Goal: Navigation & Orientation: Find specific page/section

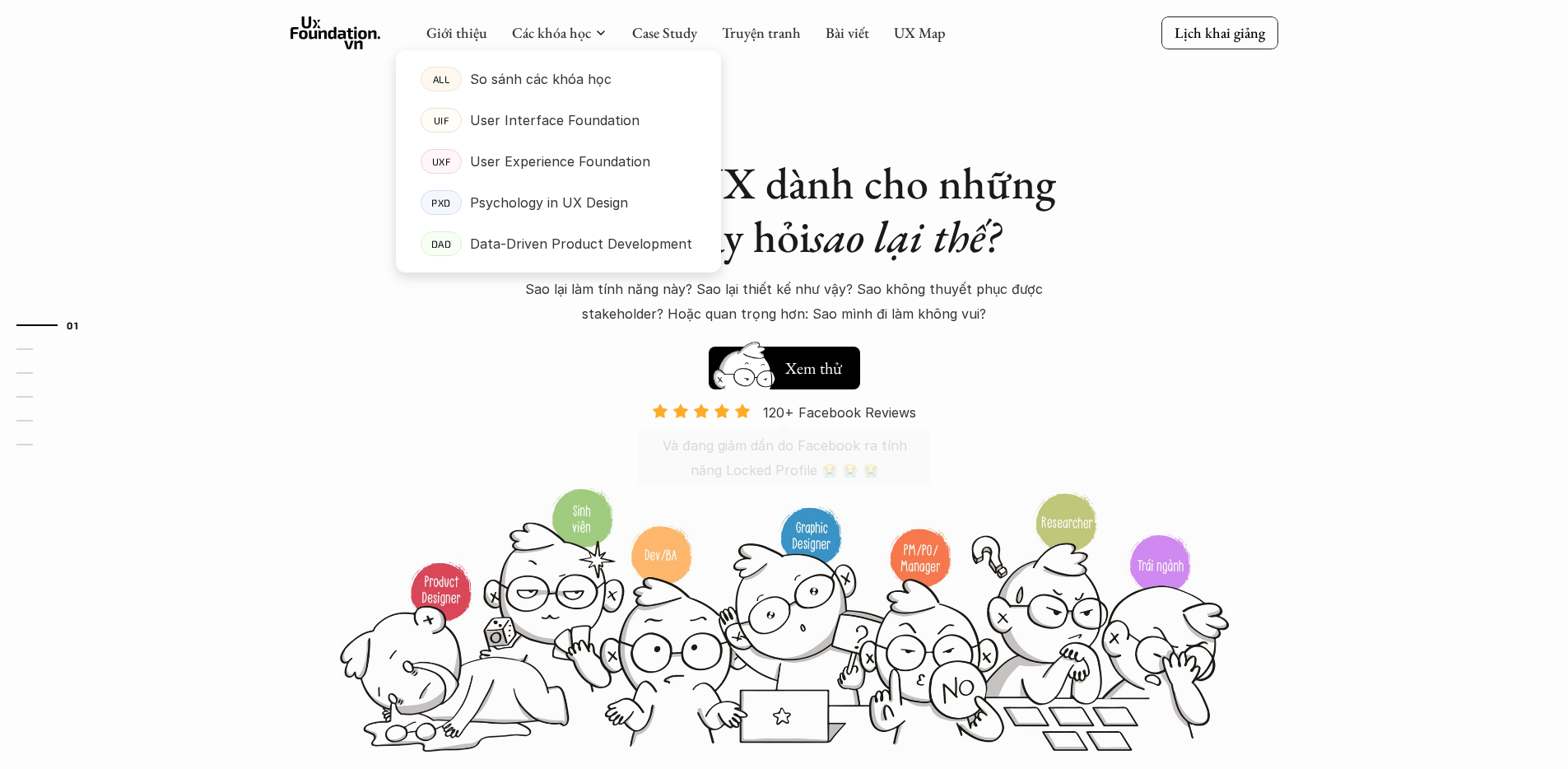
click at [574, 39] on div at bounding box center [557, 148] width 325 height 249
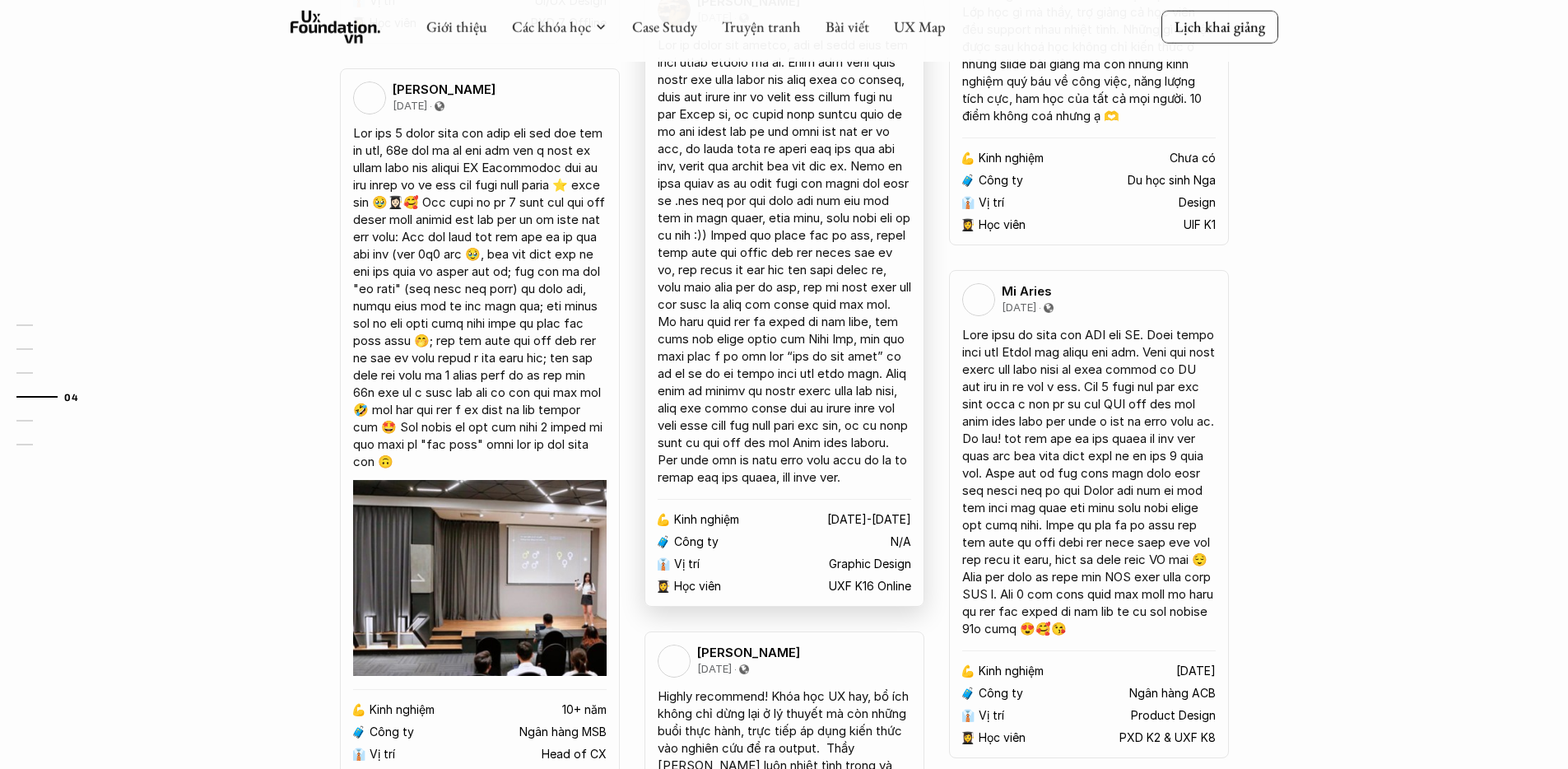
scroll to position [3131, 0]
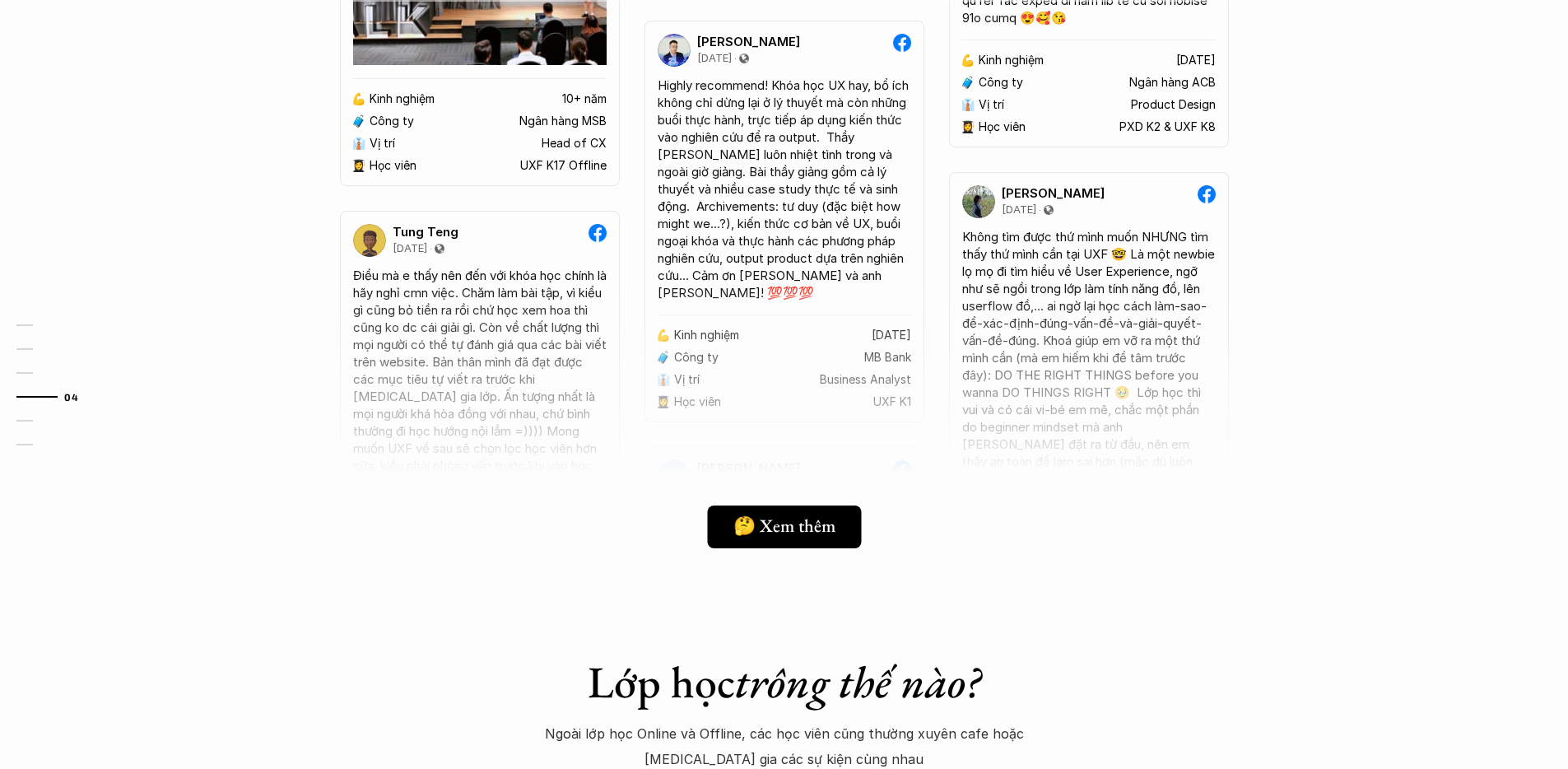
scroll to position [3680, 0]
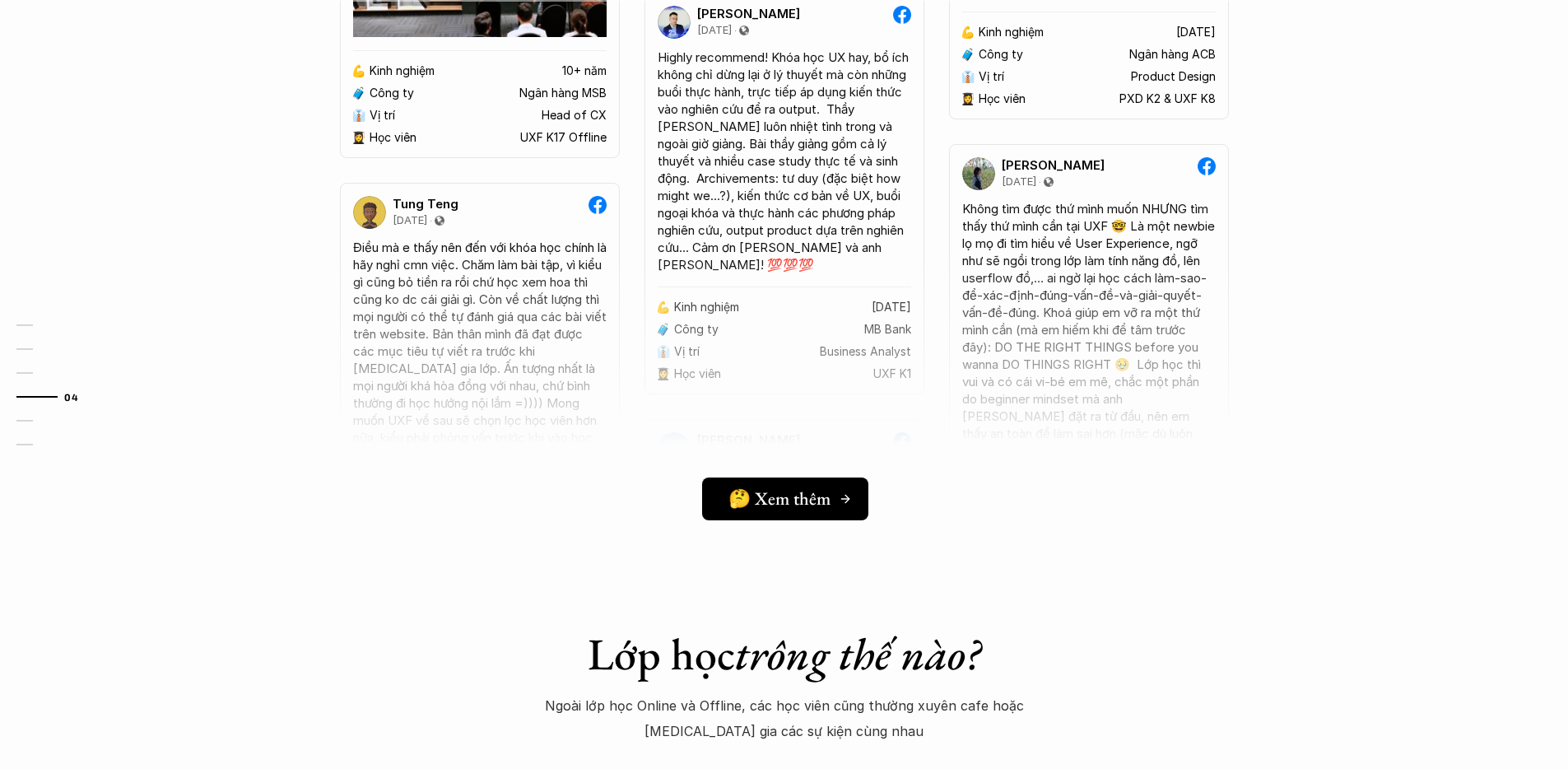
click at [832, 496] on div "🤔 Xem thêm" at bounding box center [789, 498] width 124 height 21
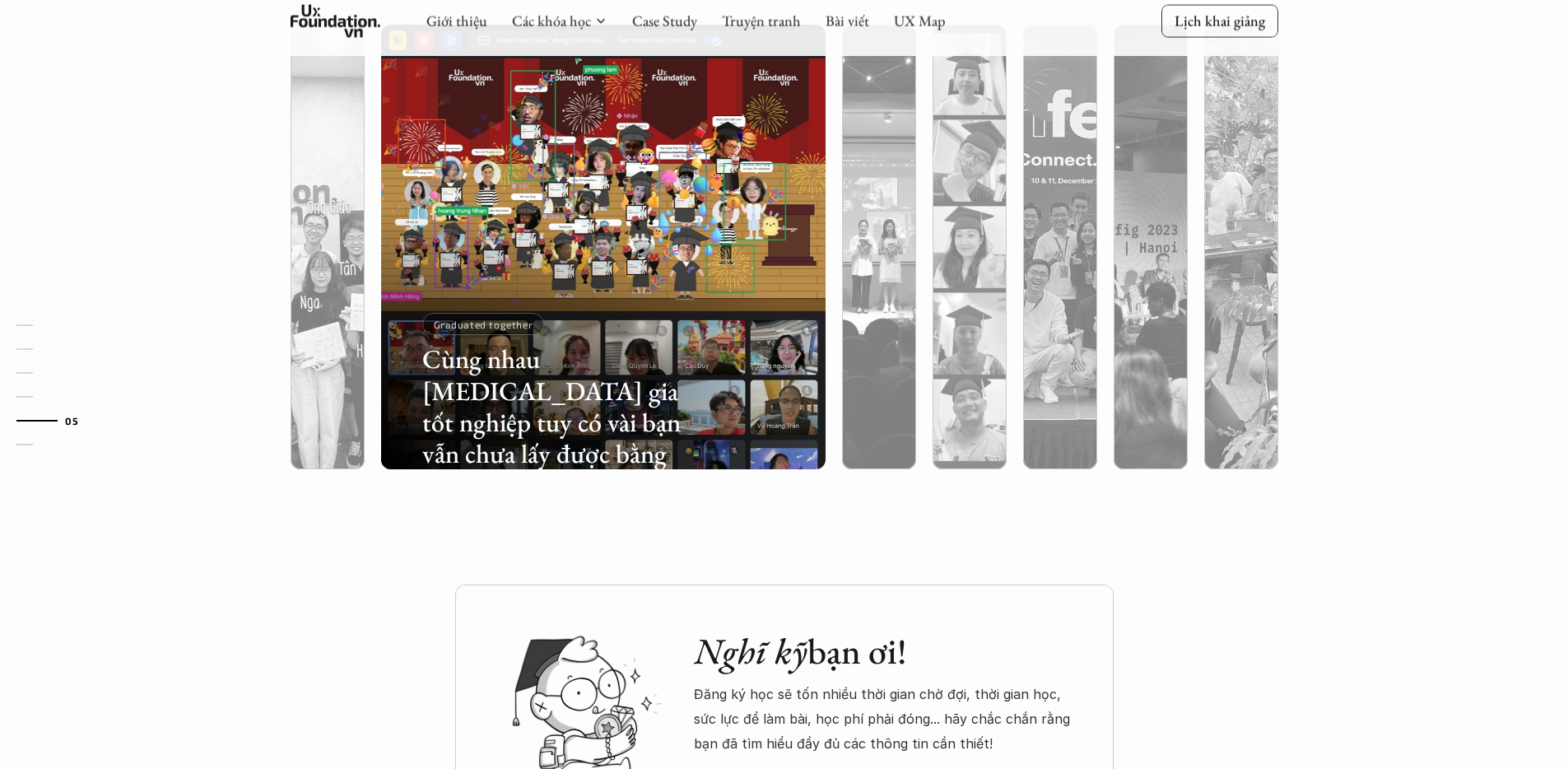
scroll to position [4434, 0]
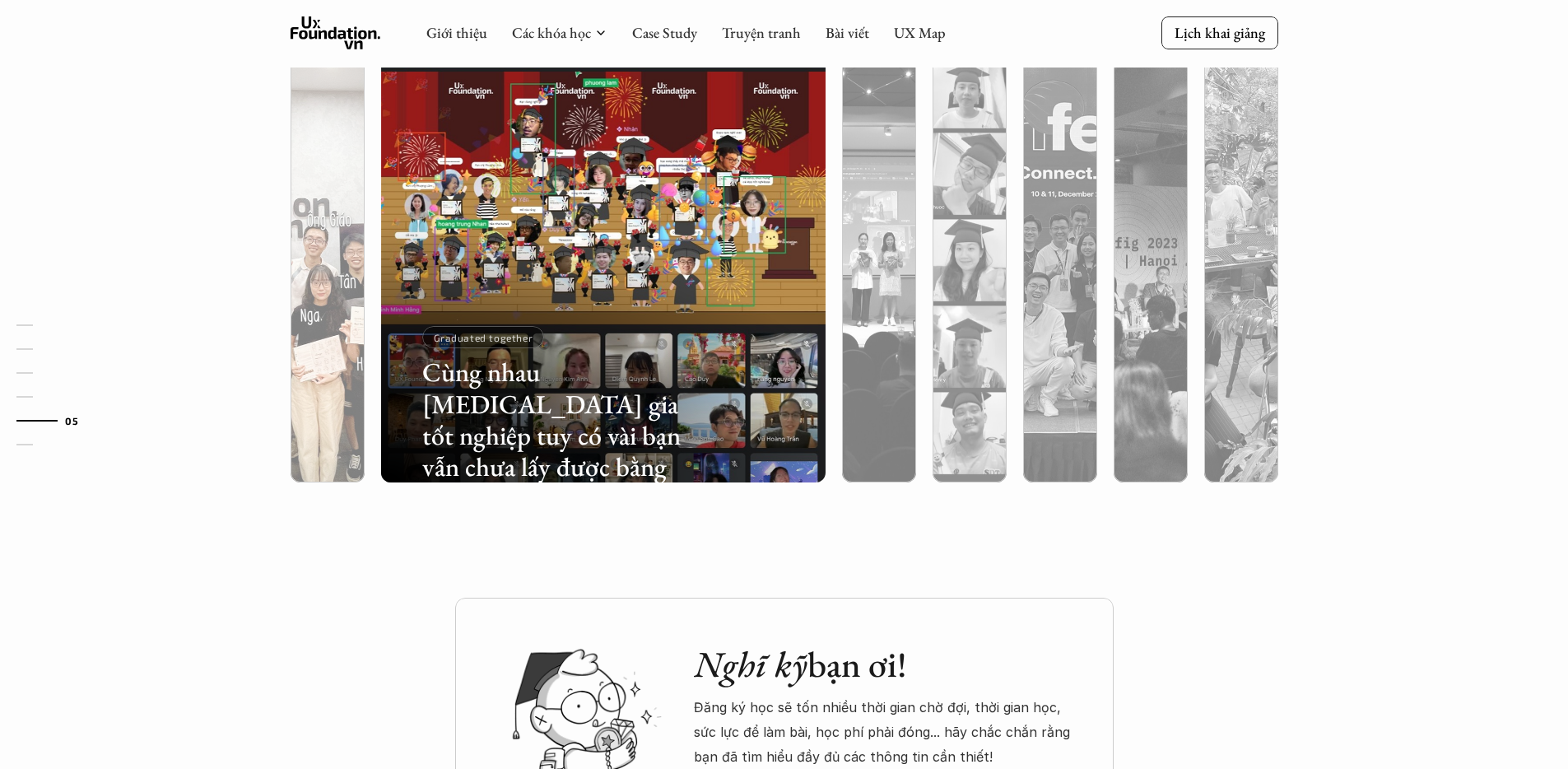
click at [348, 327] on div at bounding box center [464, 385] width 265 height 119
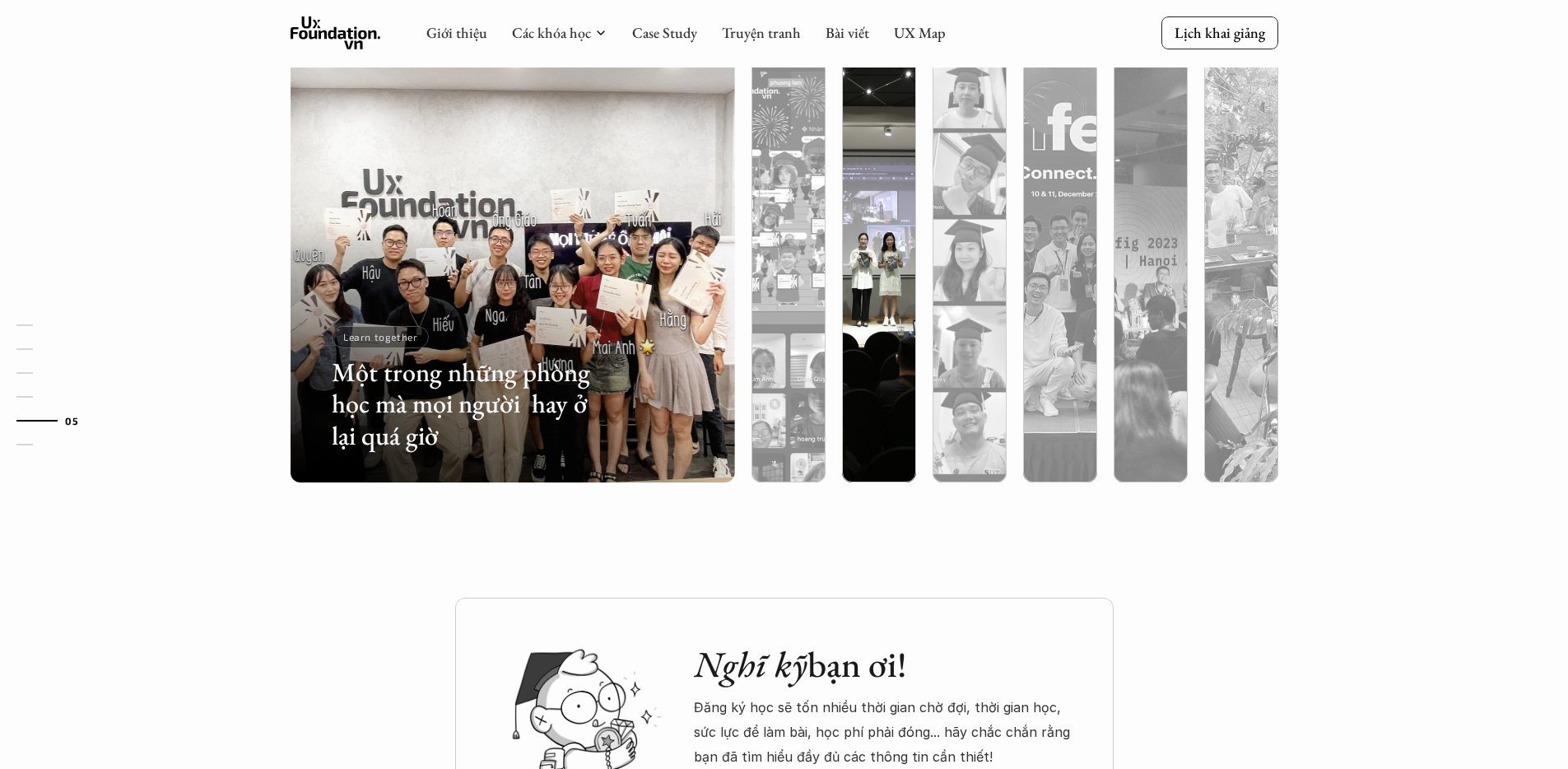
click at [879, 336] on div at bounding box center [879, 348] width 74 height 269
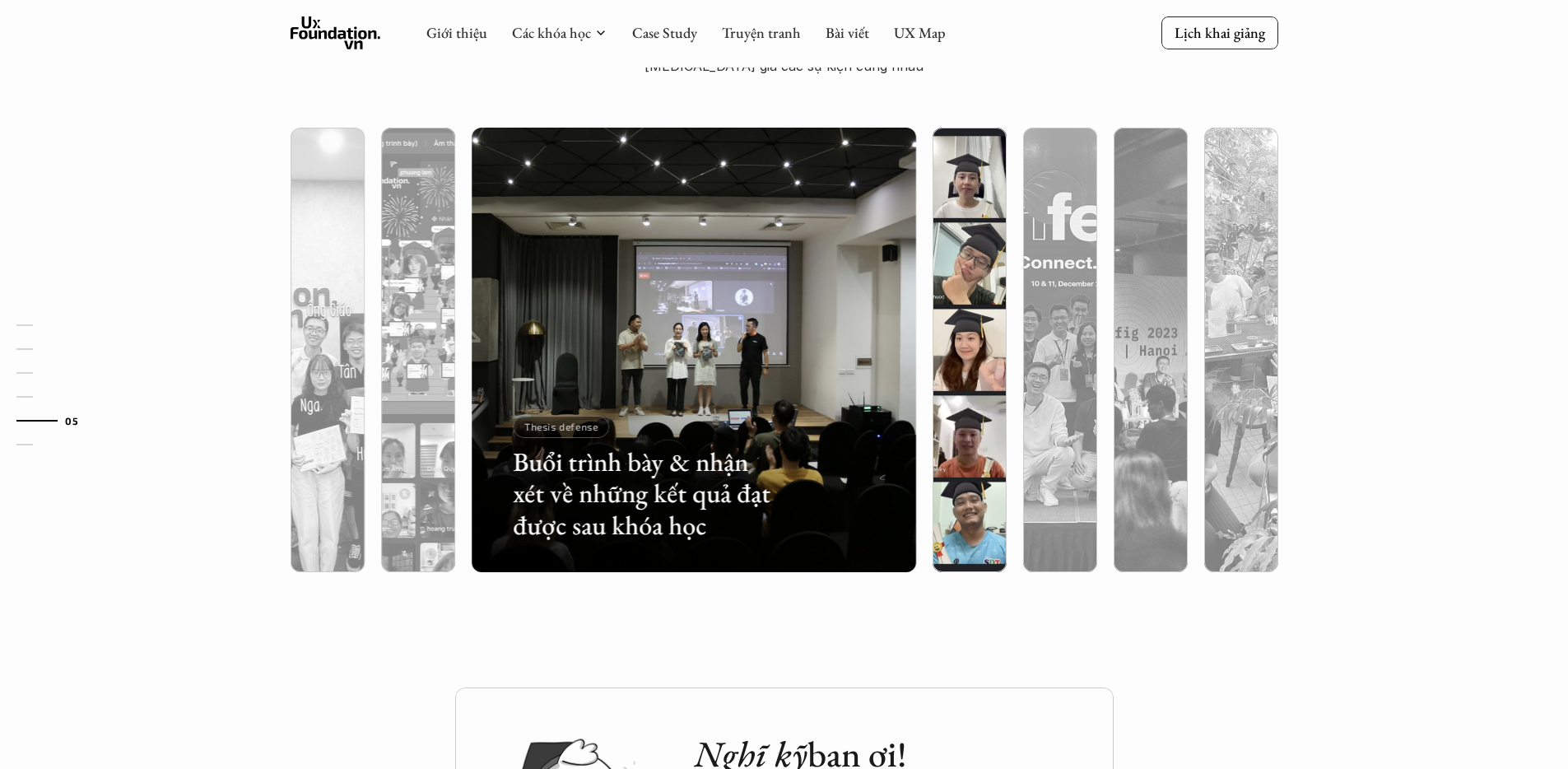
scroll to position [4327, 0]
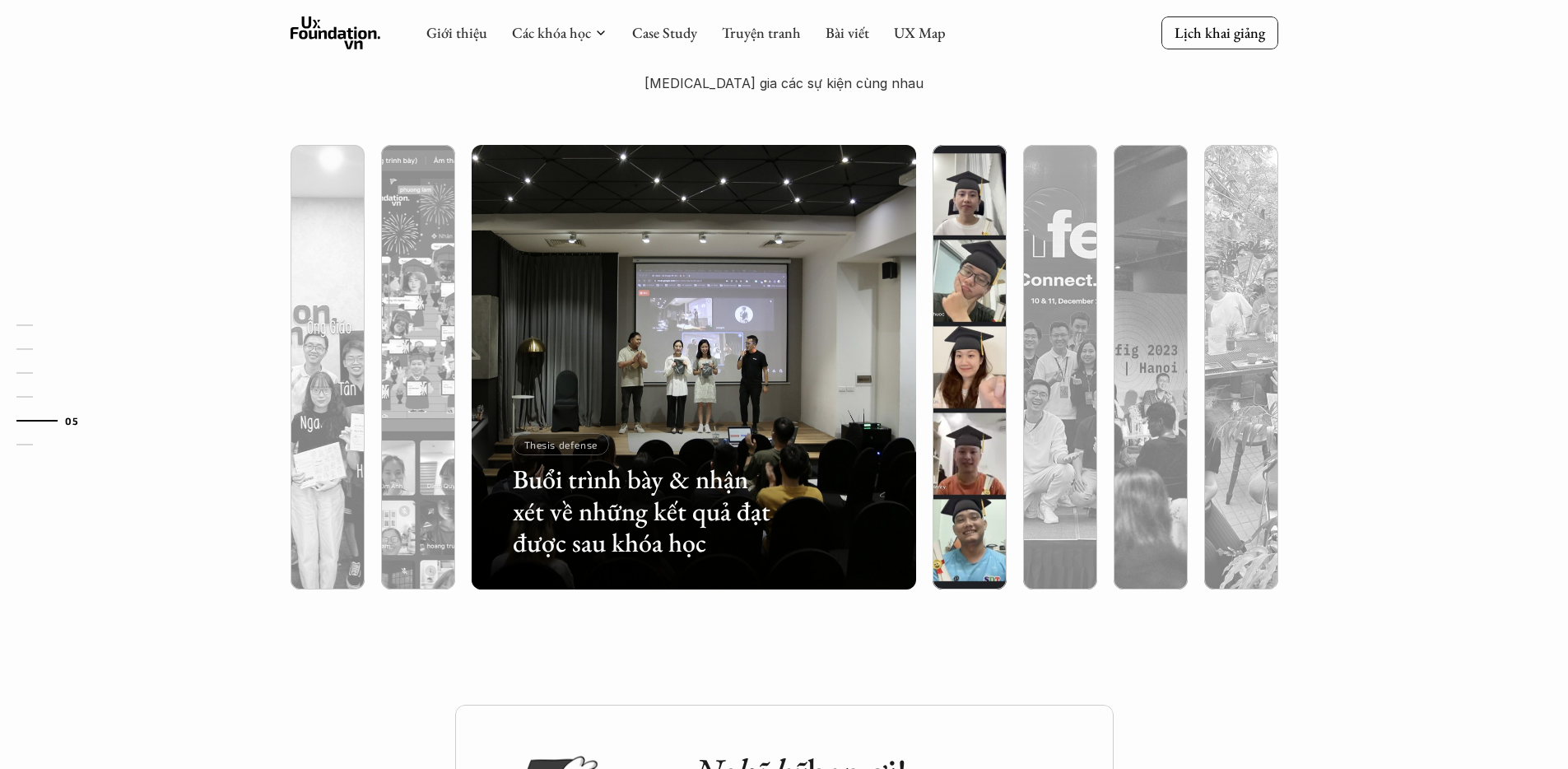
click at [960, 336] on div at bounding box center [969, 455] width 74 height 269
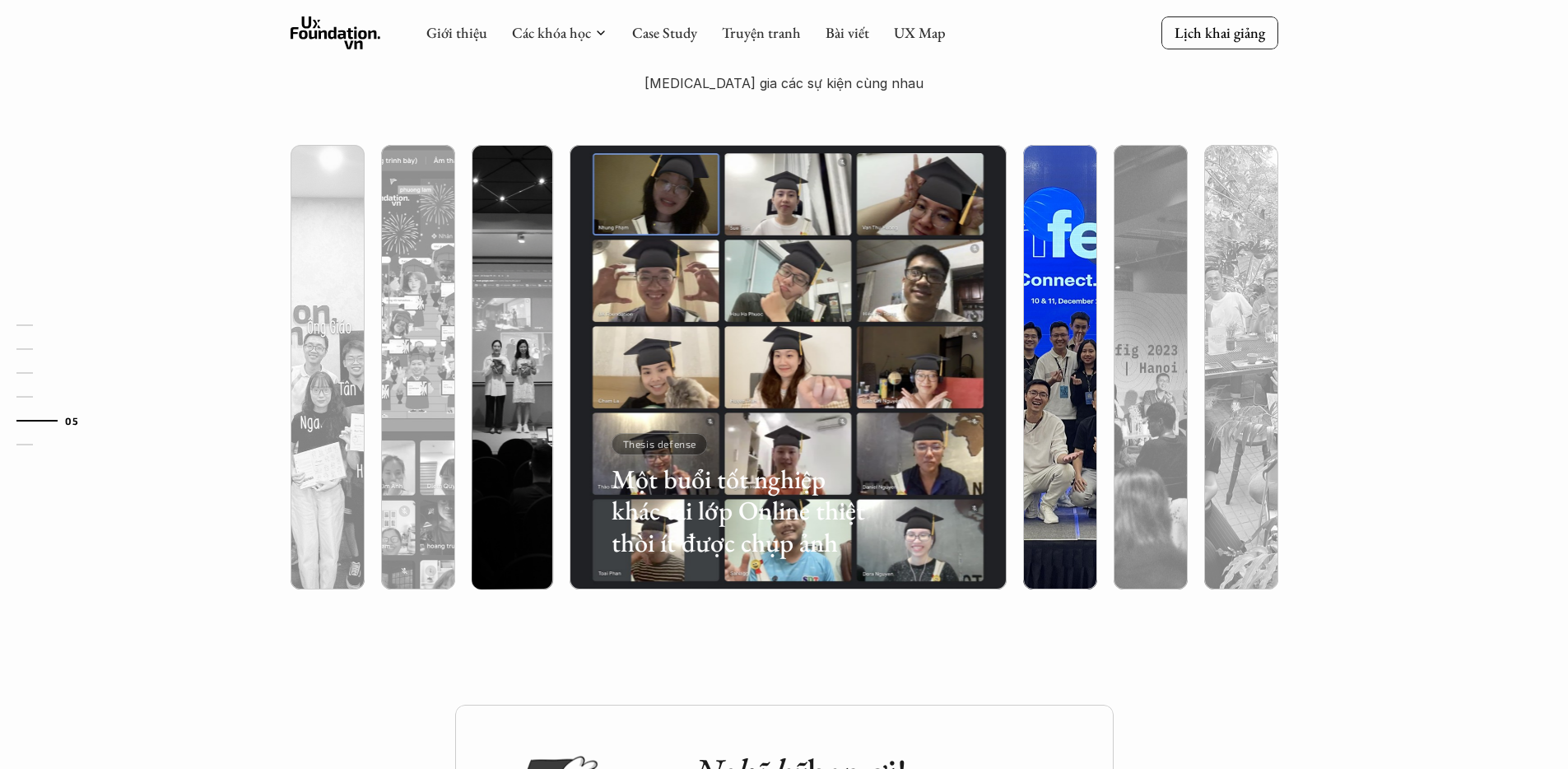
click at [1066, 354] on div at bounding box center [1059, 455] width 74 height 269
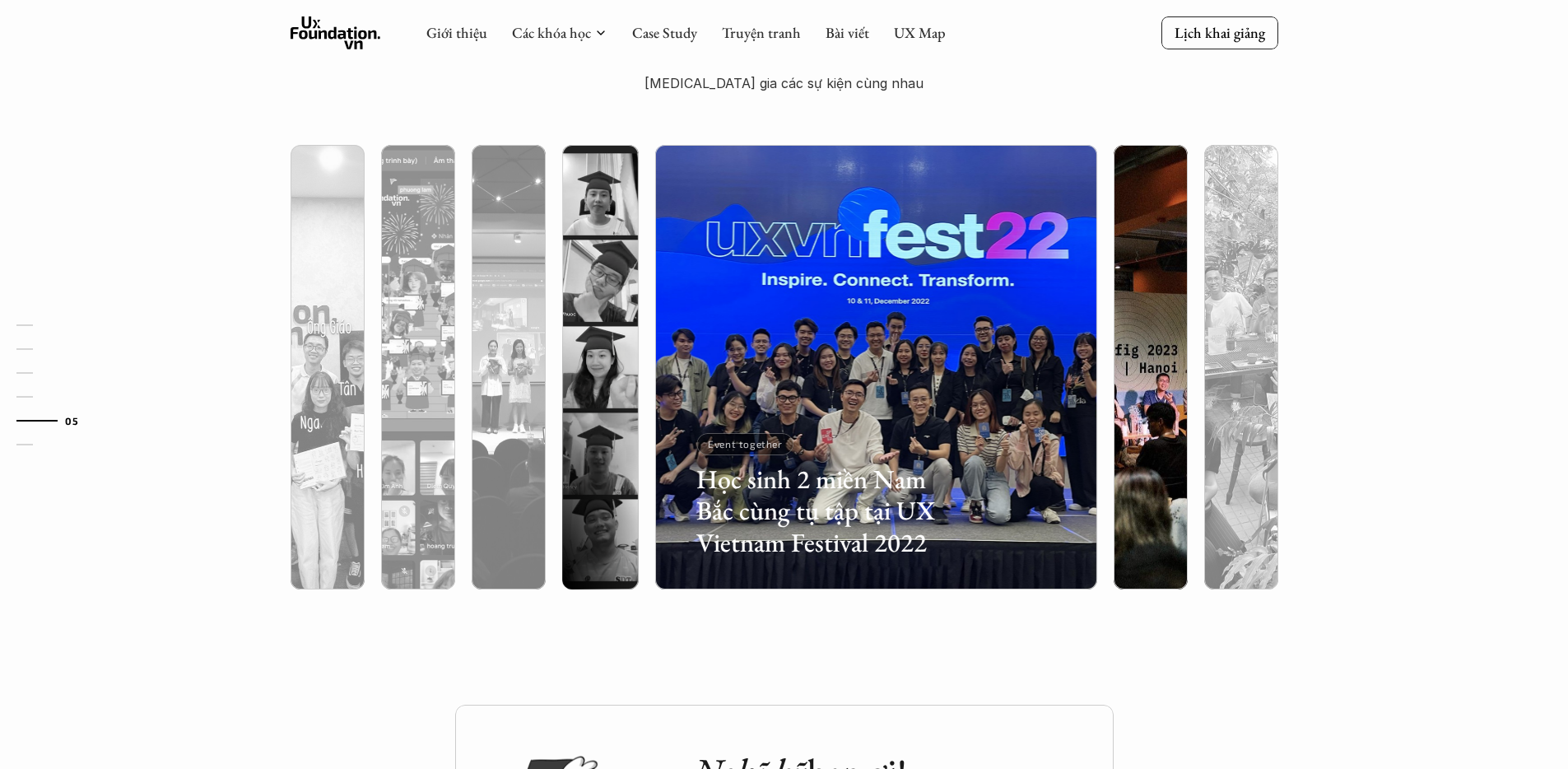
click at [1125, 344] on div at bounding box center [1150, 455] width 74 height 269
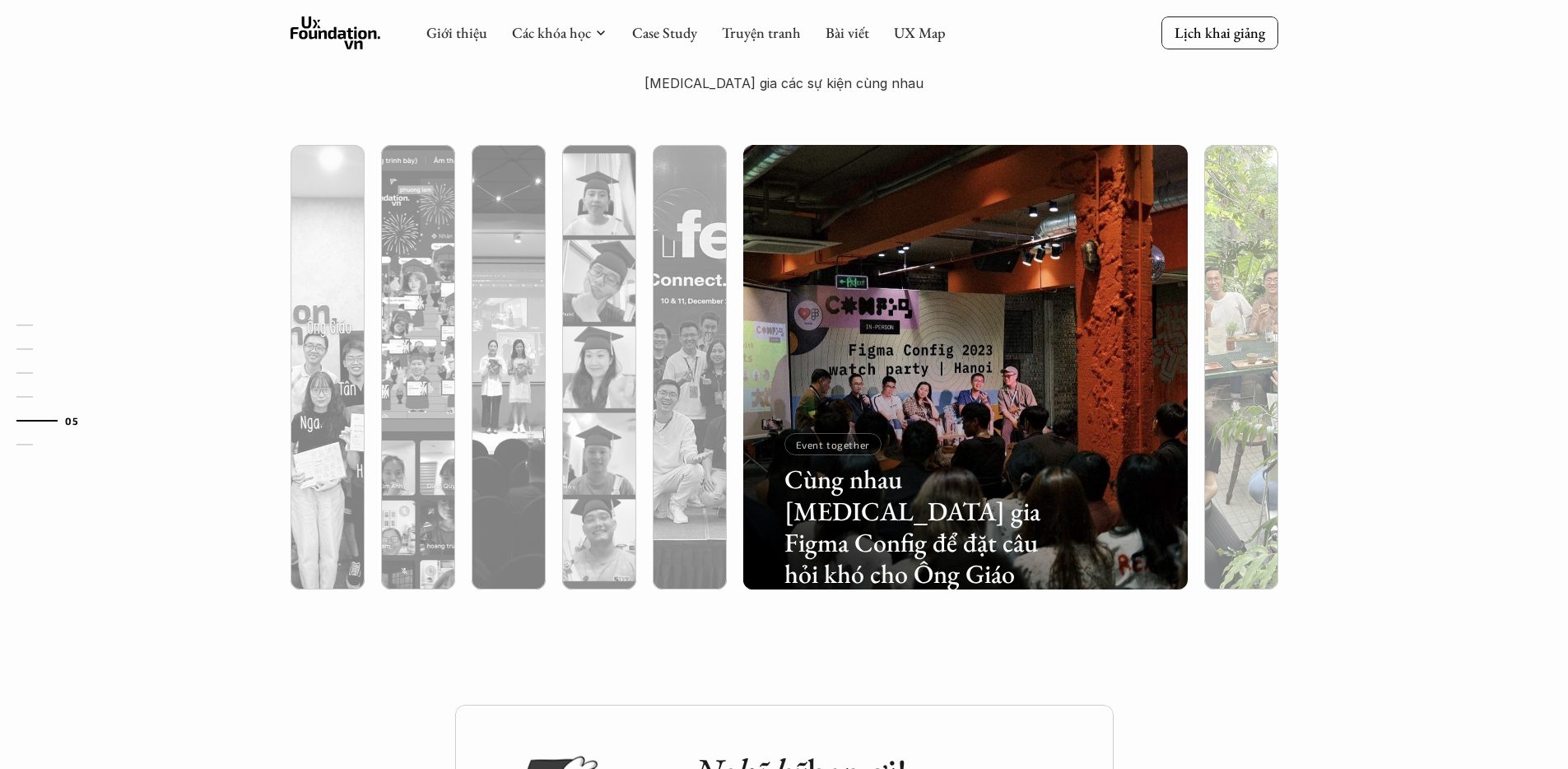
click at [1242, 341] on div at bounding box center [1241, 455] width 74 height 269
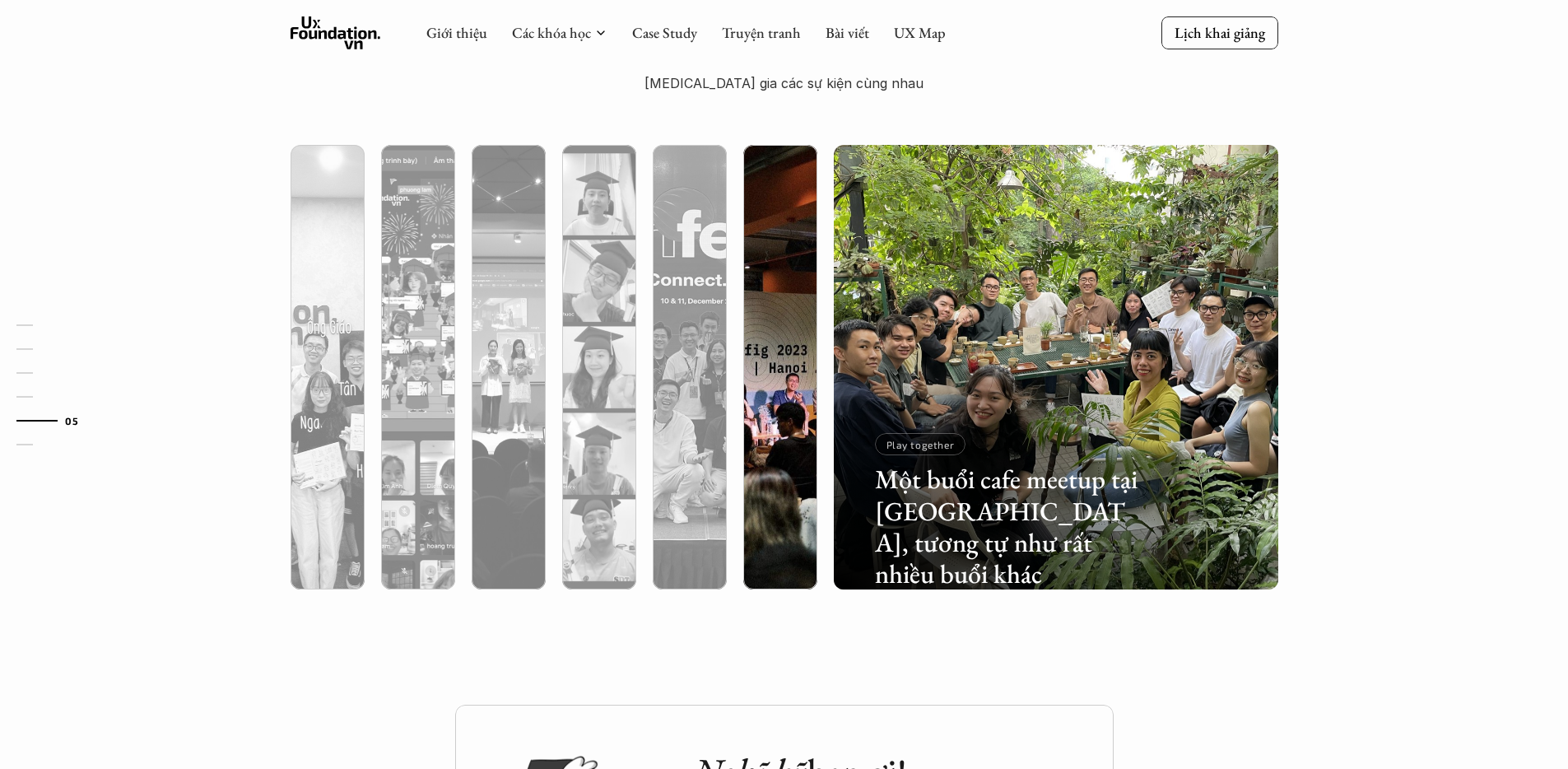
click at [788, 363] on div at bounding box center [780, 455] width 74 height 269
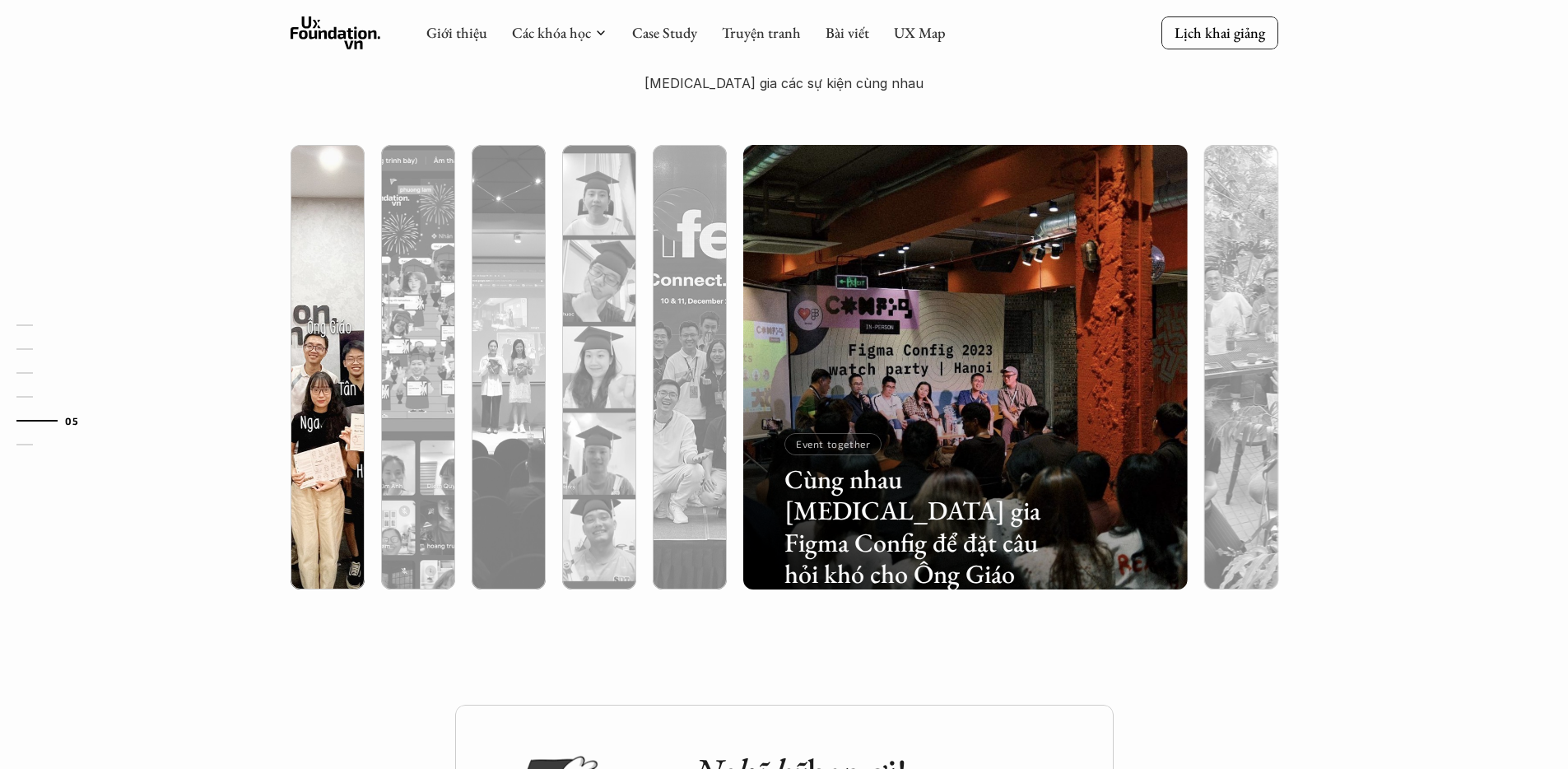
click at [339, 350] on div at bounding box center [327, 455] width 74 height 269
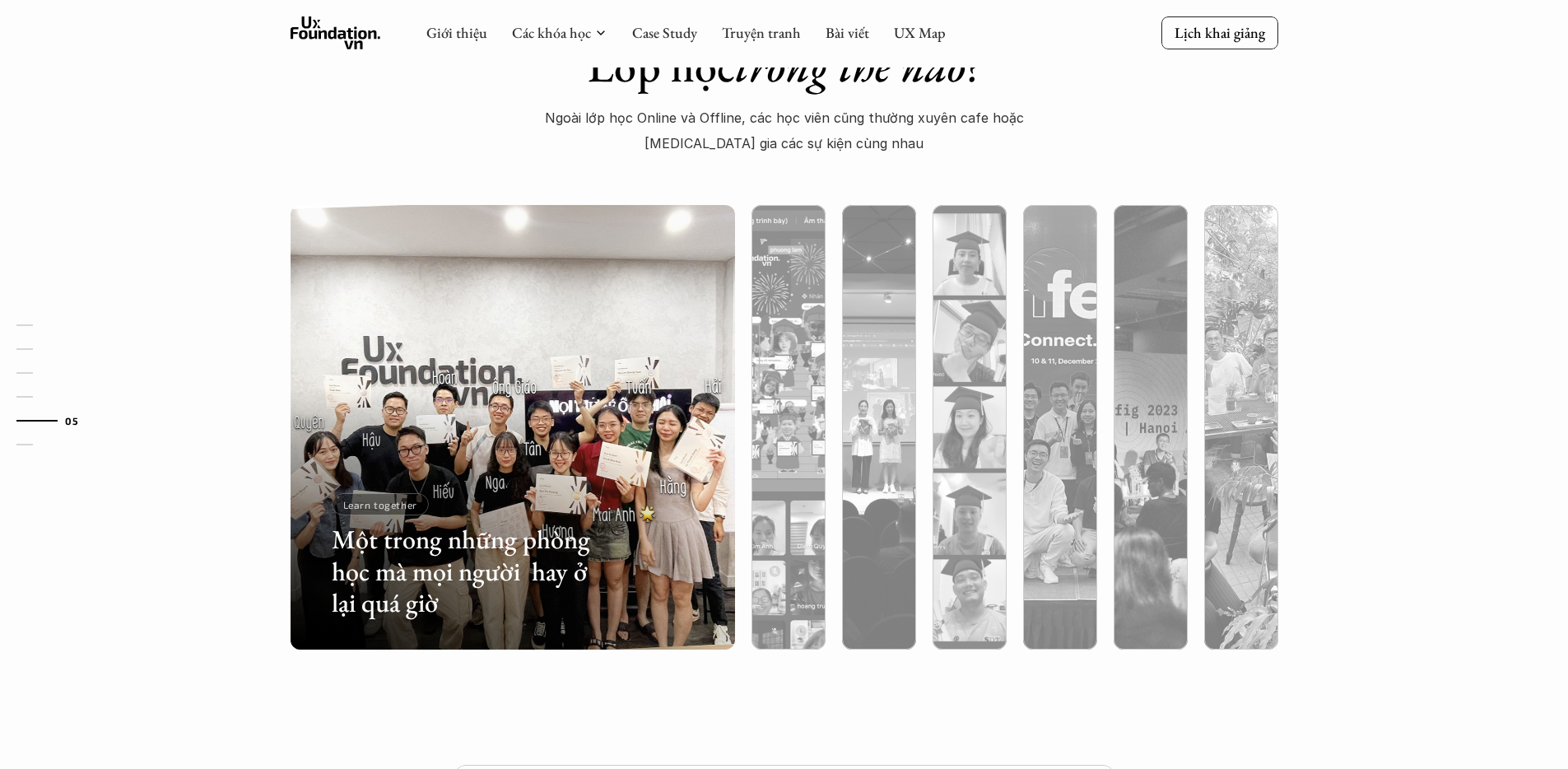
scroll to position [4266, 0]
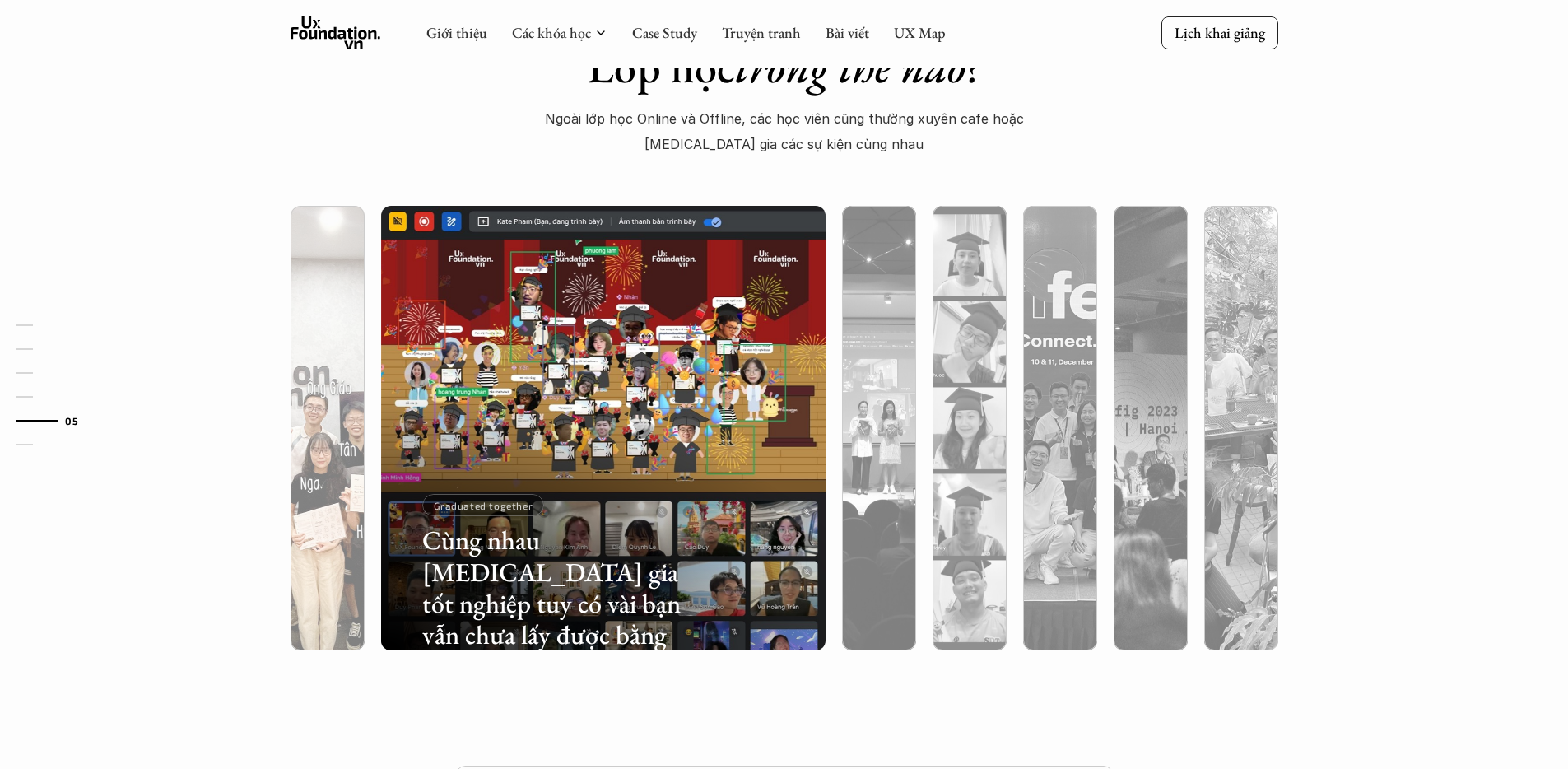
click at [341, 491] on div at bounding box center [327, 516] width 74 height 269
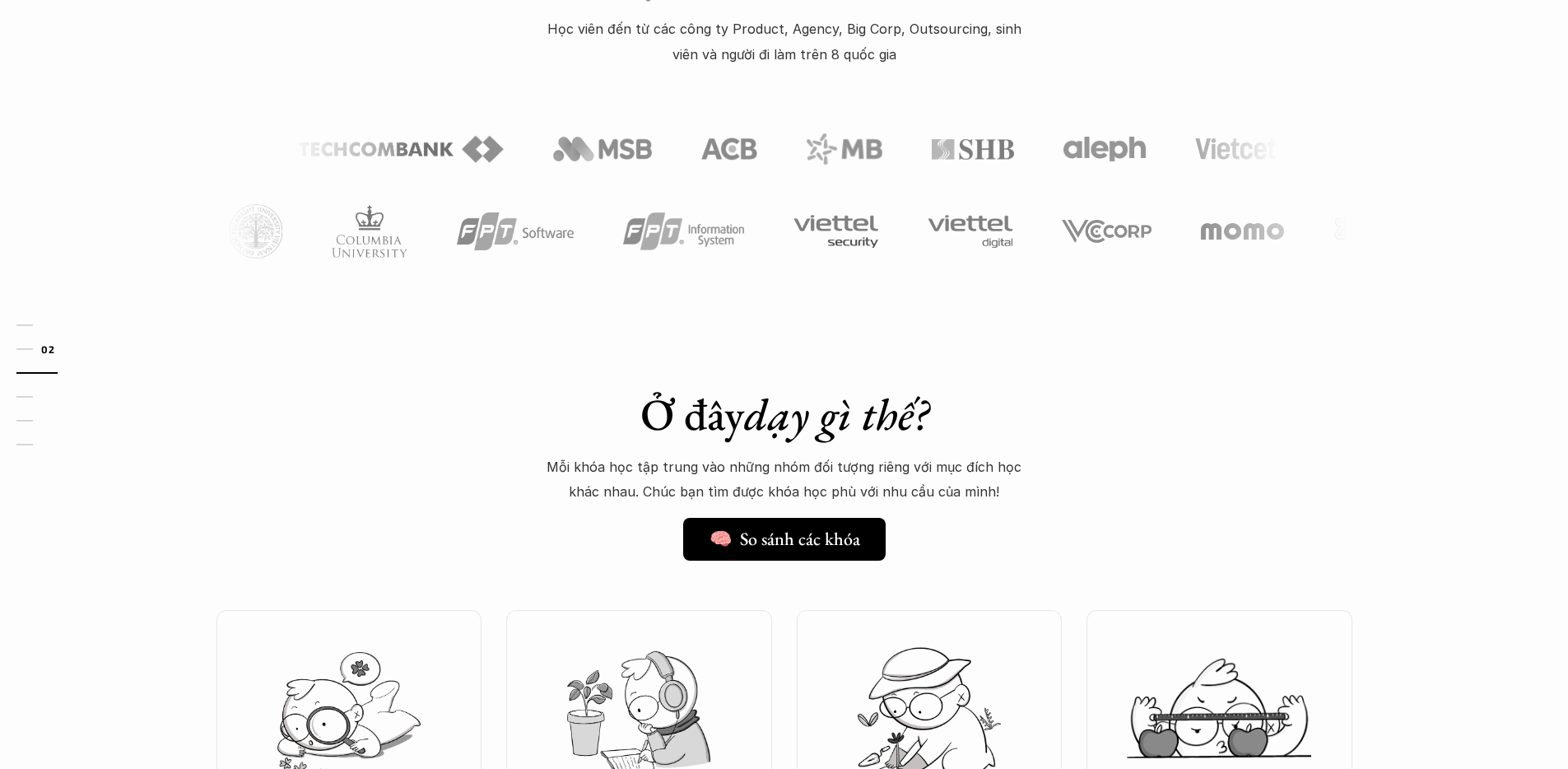
scroll to position [728, 0]
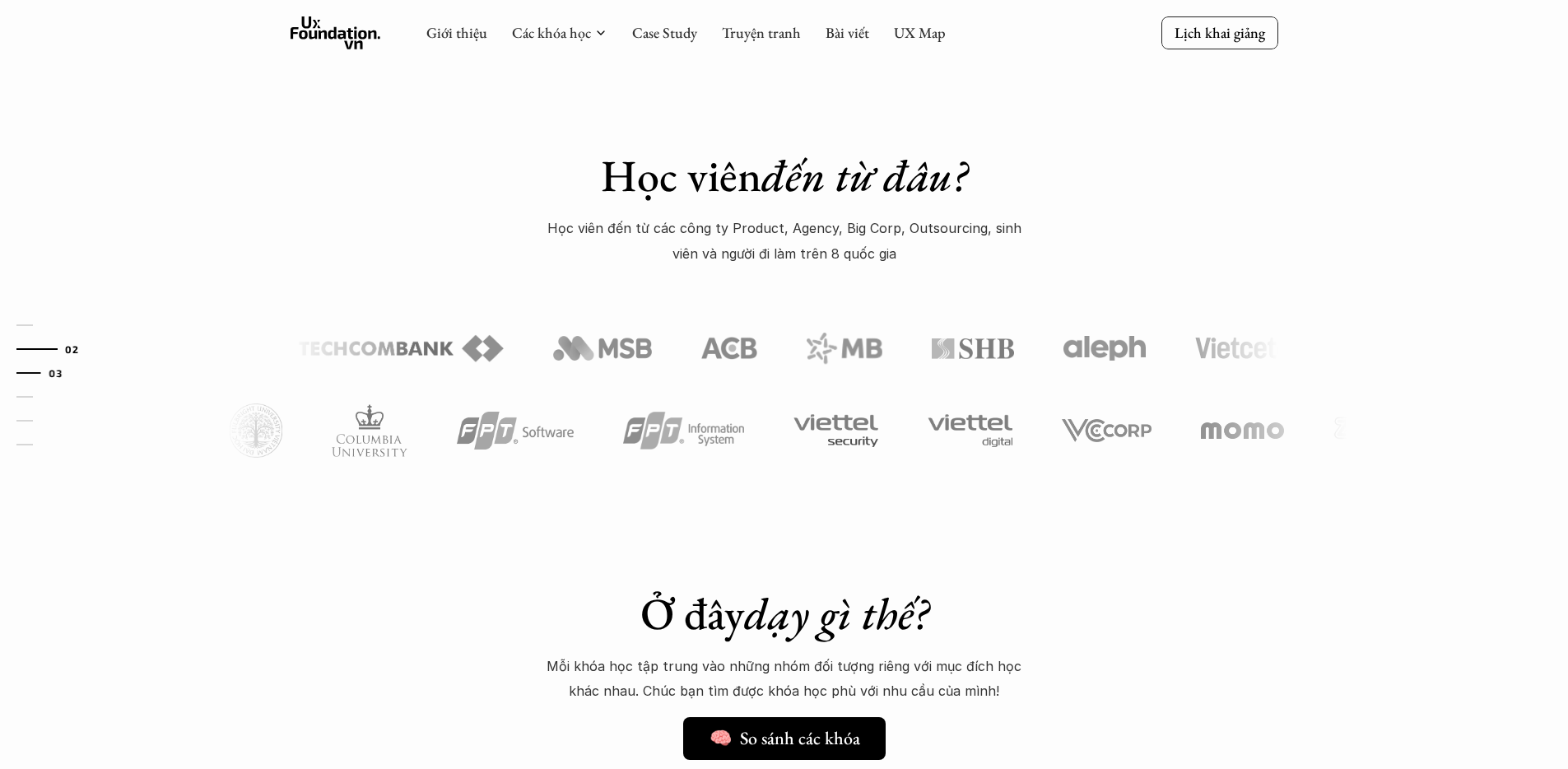
click at [26, 375] on link "03" at bounding box center [55, 373] width 78 height 20
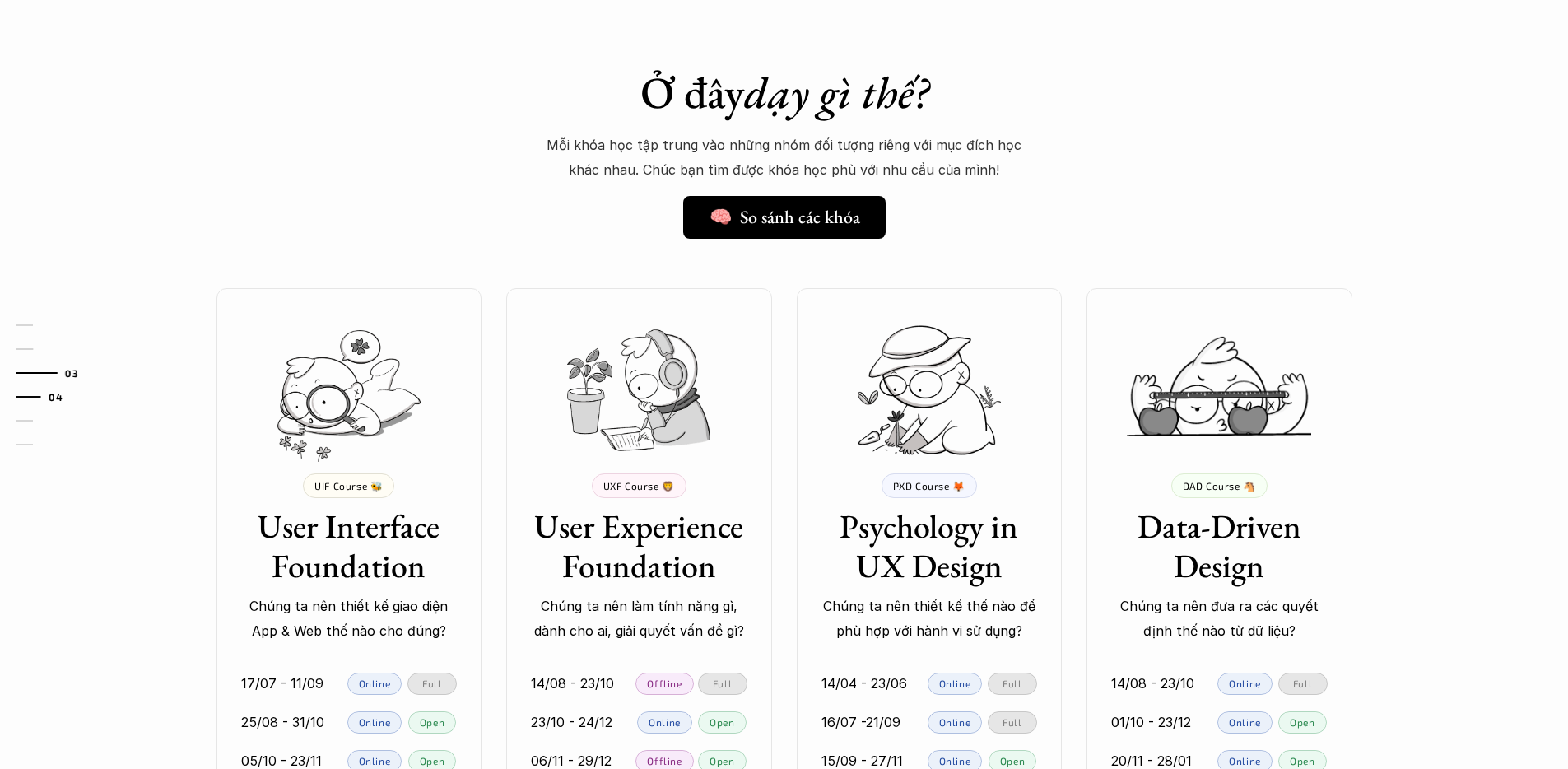
click at [29, 396] on div at bounding box center [28, 396] width 25 height 2
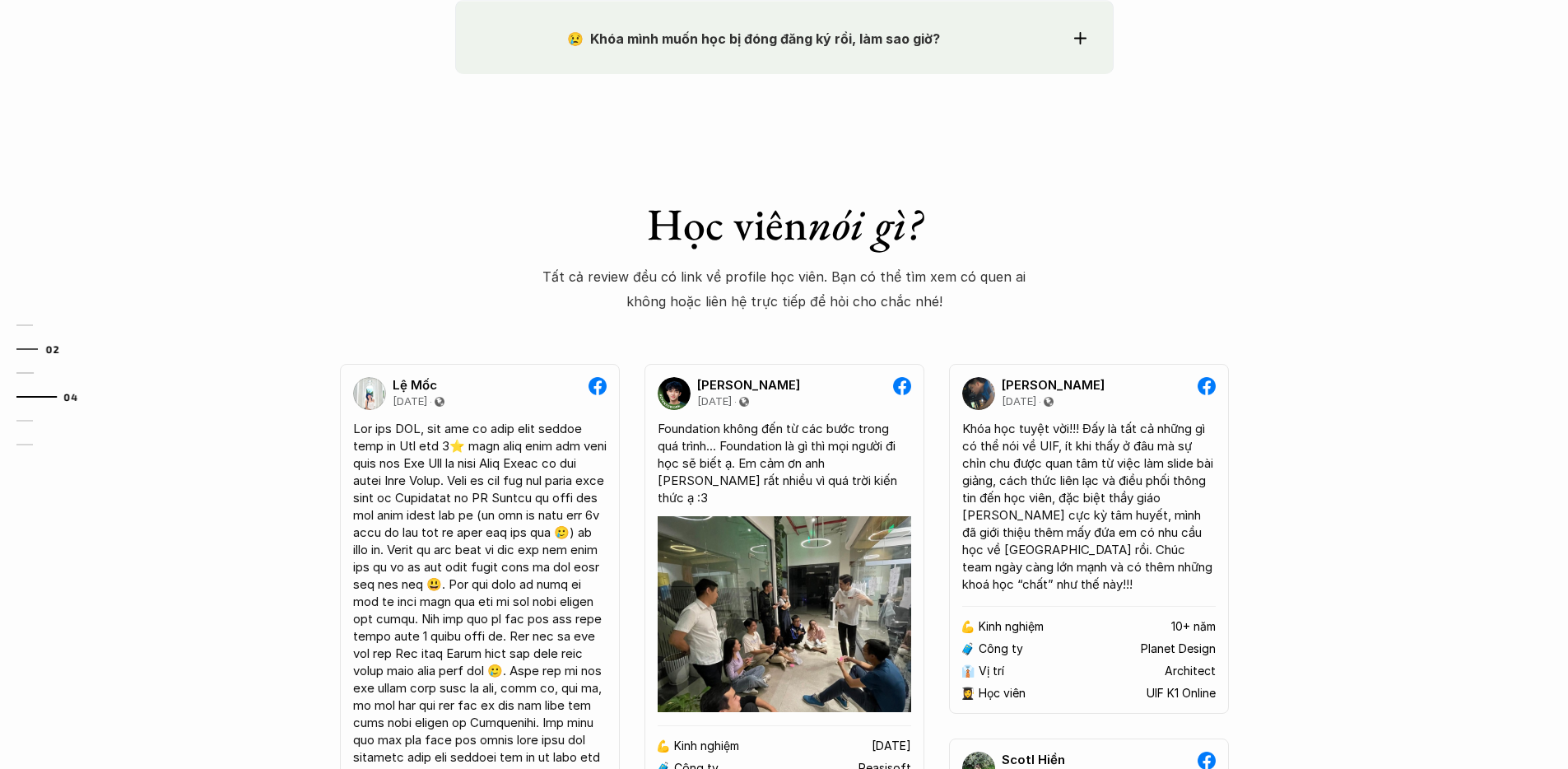
click at [26, 355] on link "02" at bounding box center [55, 349] width 78 height 20
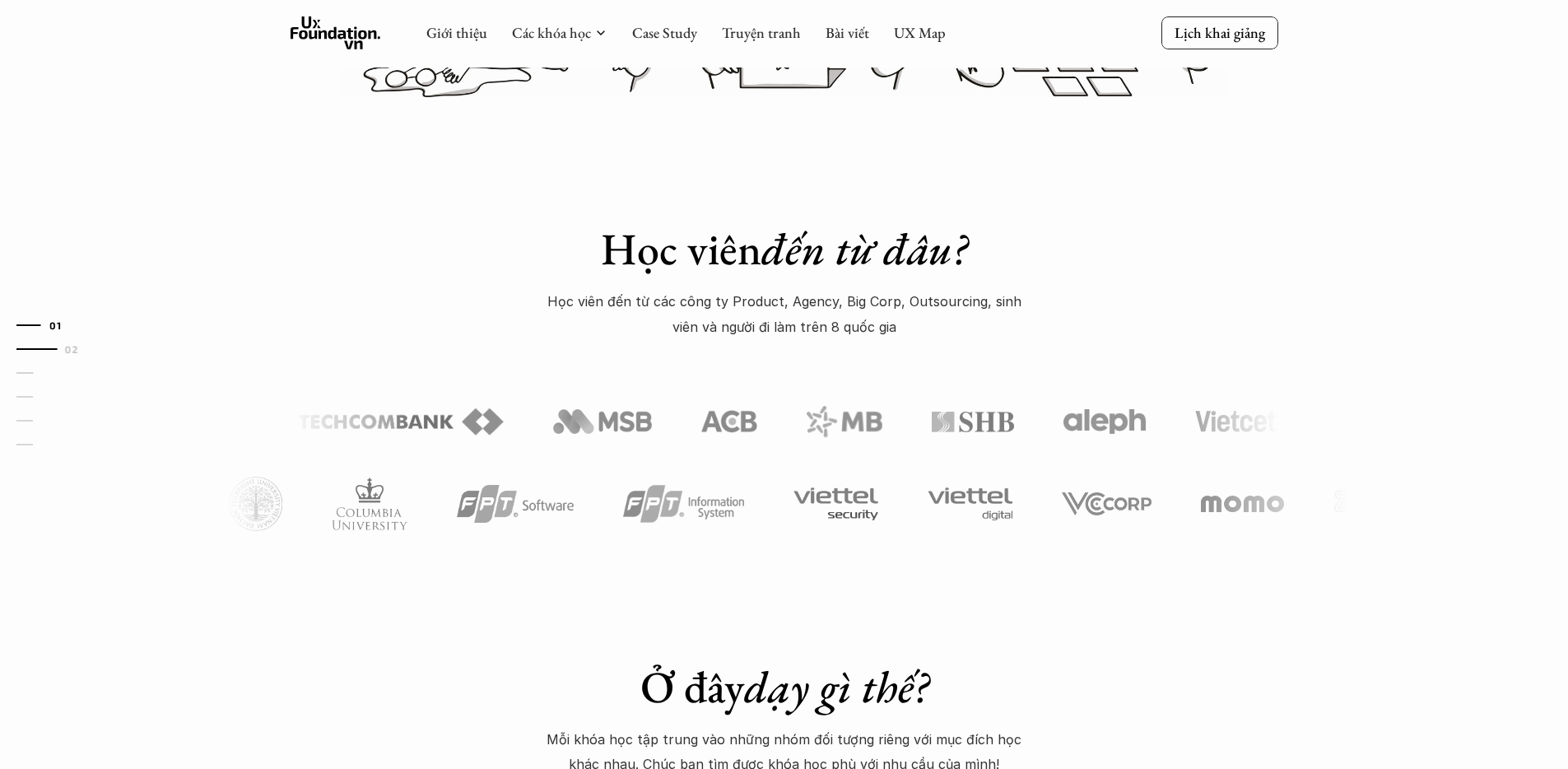
click at [21, 325] on div at bounding box center [28, 325] width 24 height 2
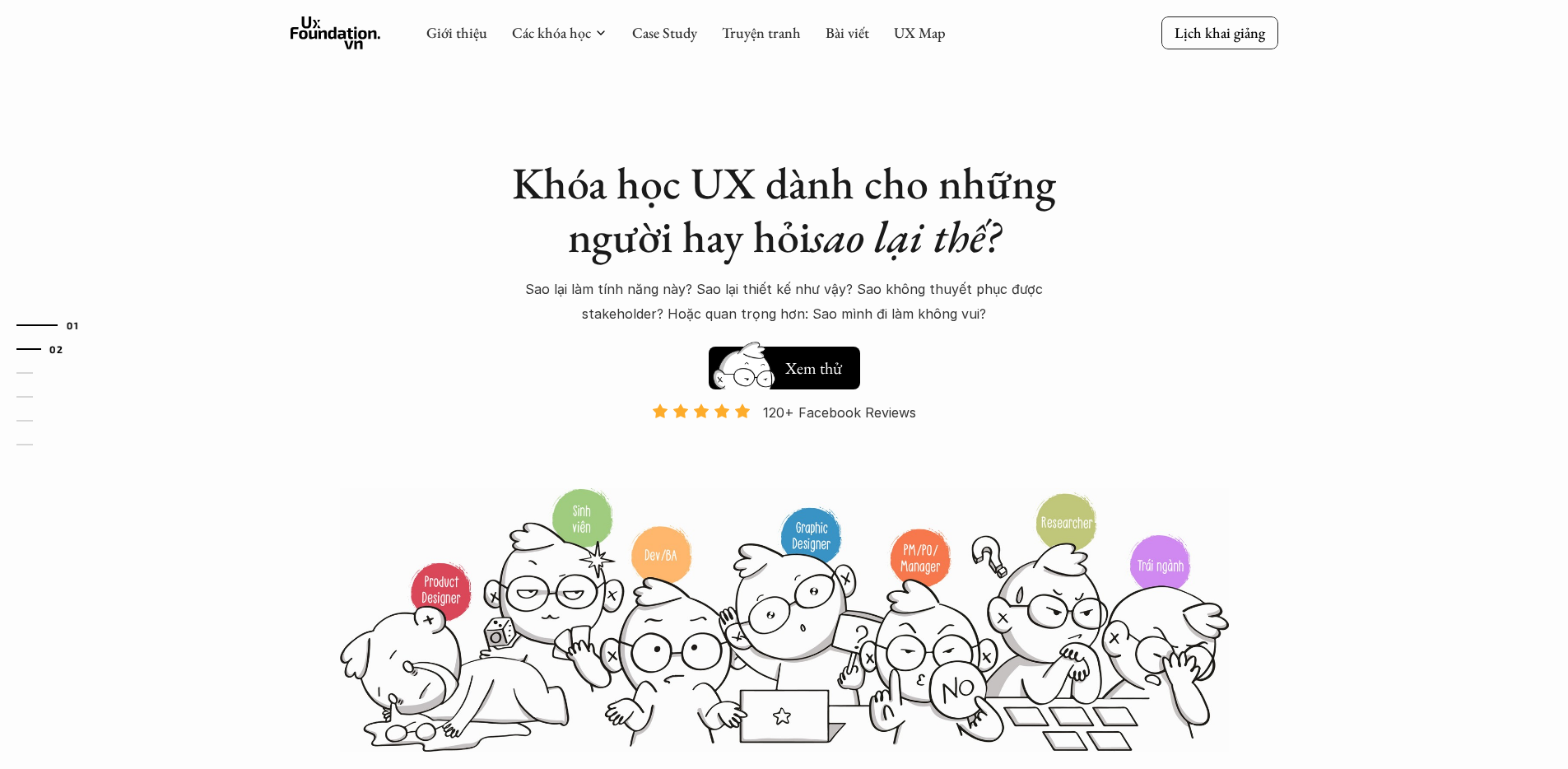
click at [26, 352] on link "02" at bounding box center [55, 349] width 78 height 20
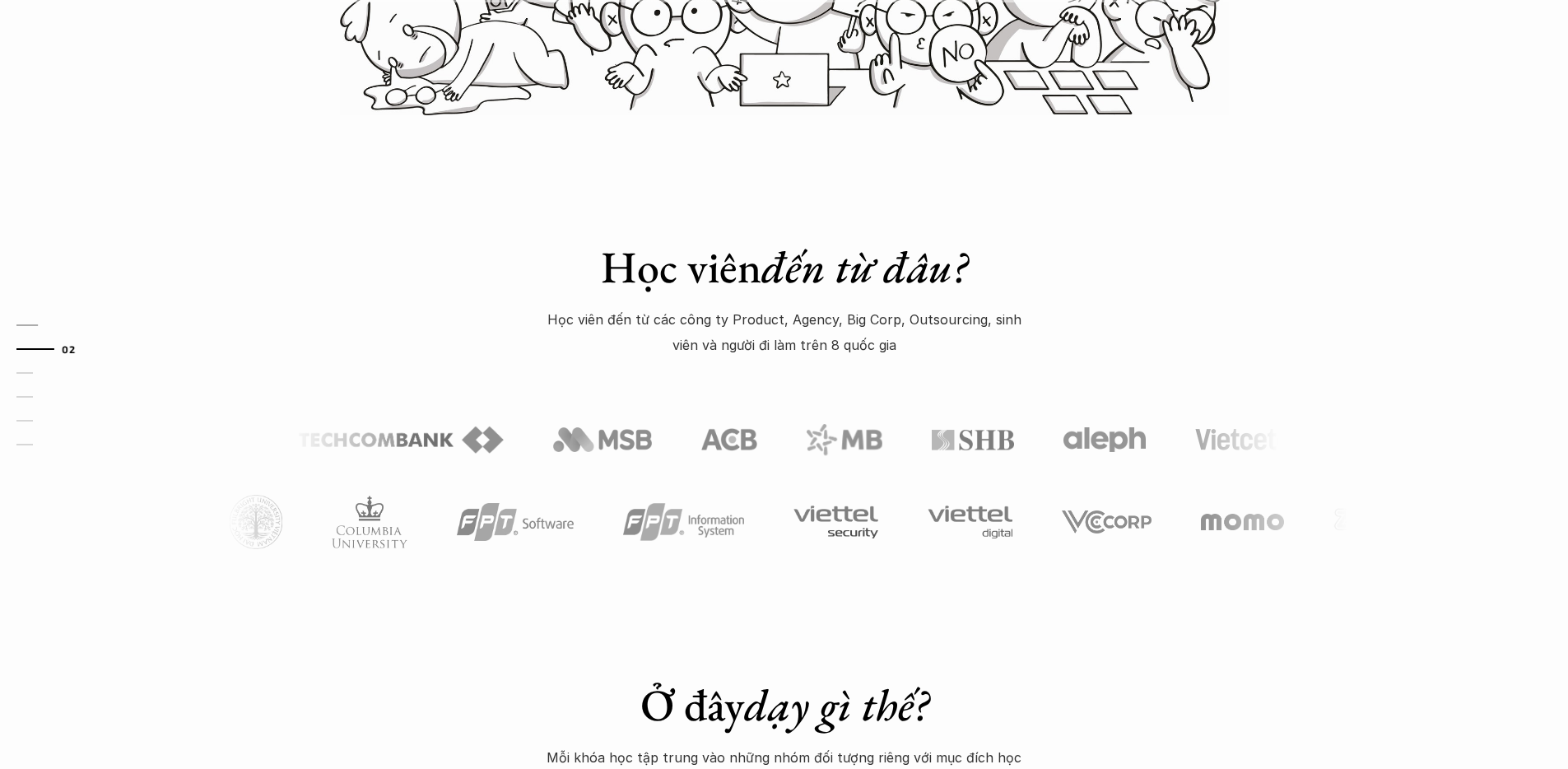
scroll to position [655, 0]
